Goal: Task Accomplishment & Management: Complete application form

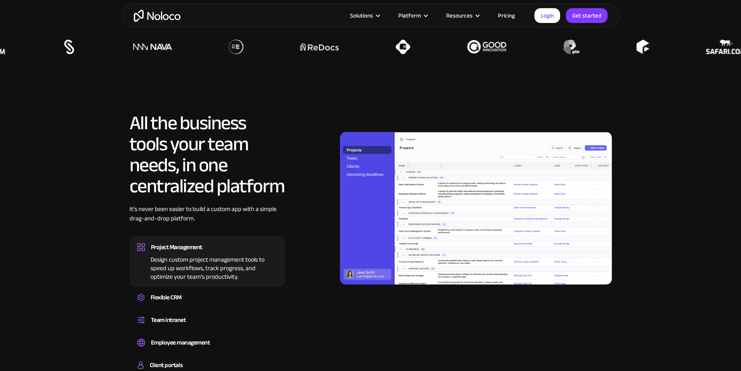
scroll to position [739, 0]
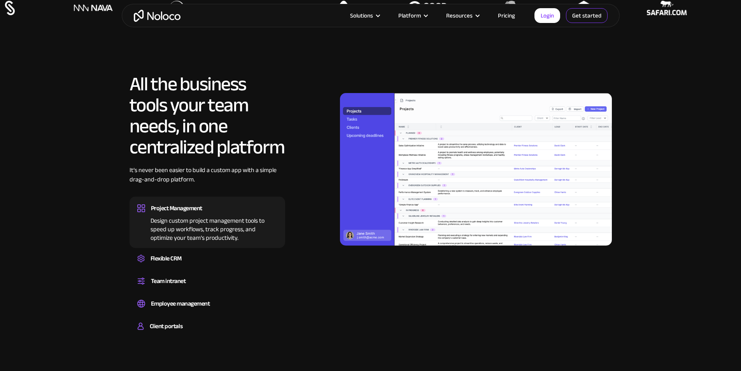
click at [587, 14] on link "Get started" at bounding box center [587, 15] width 42 height 15
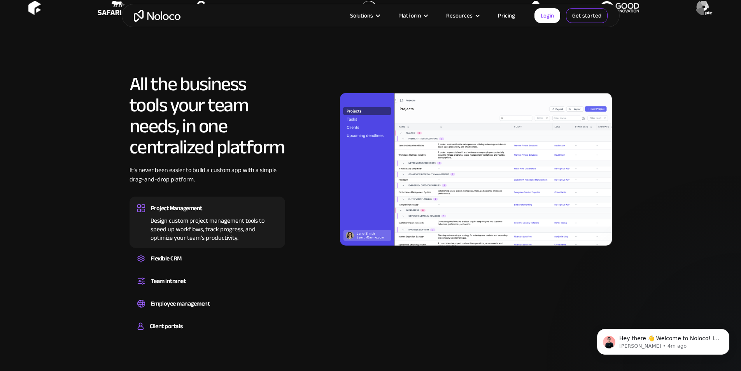
scroll to position [0, 0]
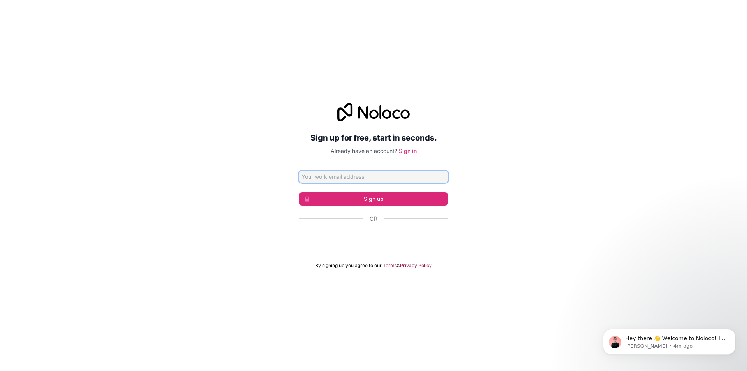
click at [396, 176] on input "Email address" at bounding box center [373, 176] width 149 height 12
type input "nanashaggy2@gmail.com"
click at [383, 198] on button "Sign up" at bounding box center [373, 198] width 149 height 13
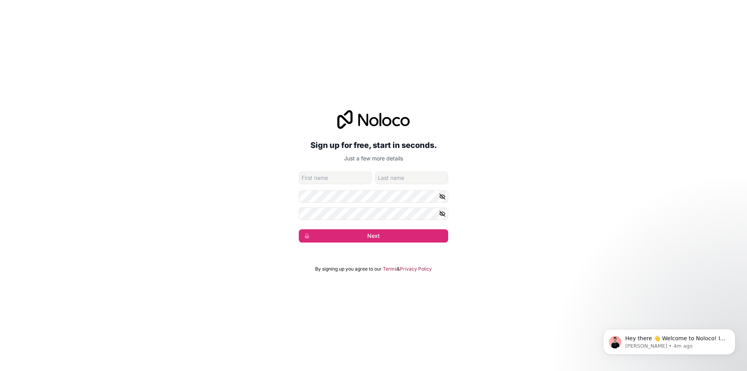
type input "W"
click at [347, 173] on input "given-name" at bounding box center [335, 177] width 73 height 12
click at [346, 178] on input "given-name" at bounding box center [335, 177] width 73 height 12
type input "Eben"
type input "Amissah"
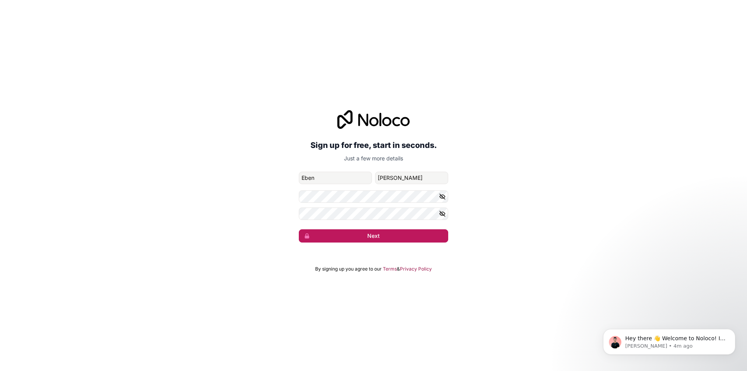
click at [362, 233] on button "Next" at bounding box center [373, 235] width 149 height 13
